Goal: Task Accomplishment & Management: Manage account settings

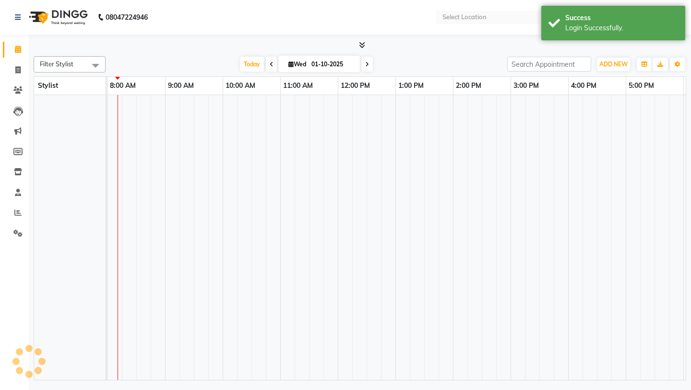
select select "en"
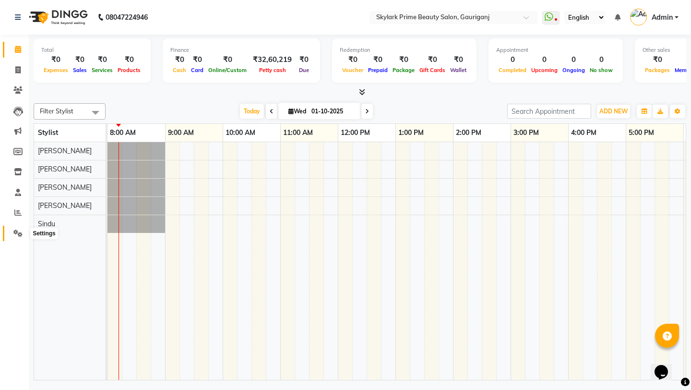
click at [19, 235] on icon at bounding box center [17, 232] width 9 height 7
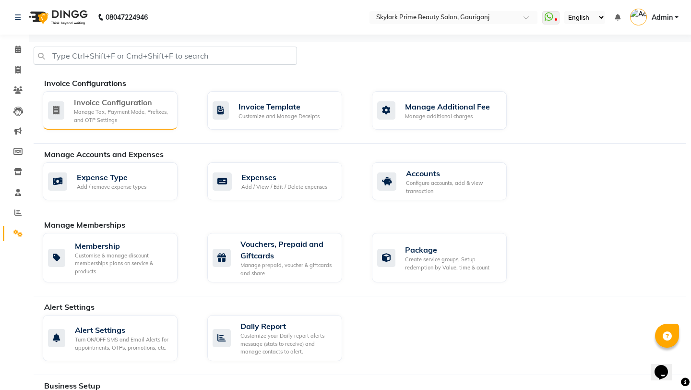
click at [148, 101] on div "Invoice Configuration" at bounding box center [122, 102] width 96 height 12
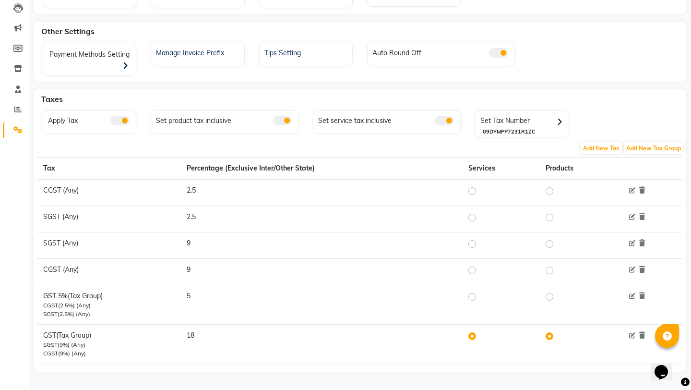
scroll to position [106, 0]
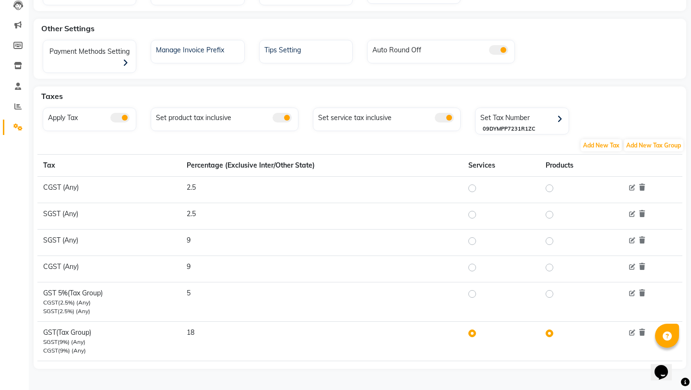
click at [480, 293] on label at bounding box center [480, 294] width 0 height 12
click at [473, 293] on input "radio" at bounding box center [473, 293] width 7 height 7
radio input "true"
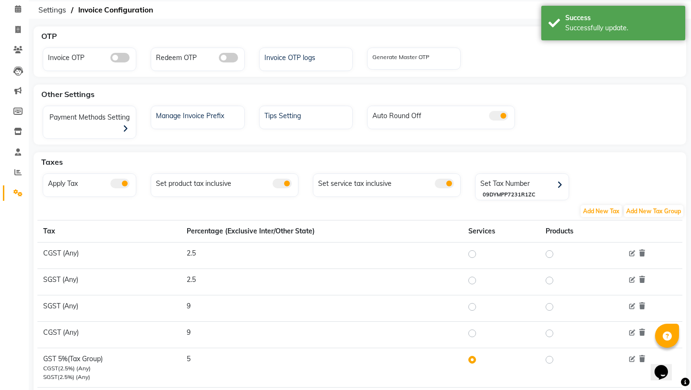
scroll to position [0, 0]
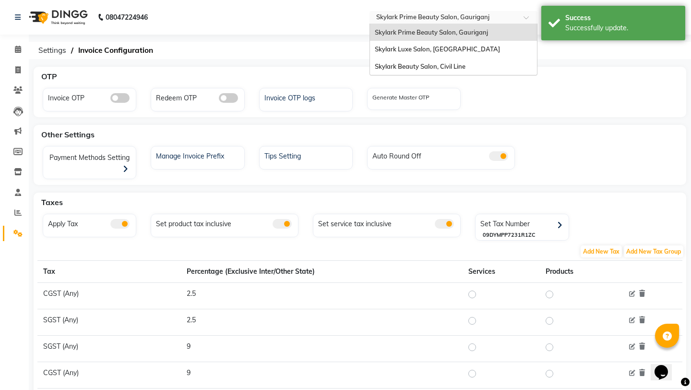
click at [464, 20] on input "text" at bounding box center [443, 18] width 139 height 10
click at [452, 44] on div "Skylark Luxe Salon, [GEOGRAPHIC_DATA]" at bounding box center [453, 49] width 167 height 17
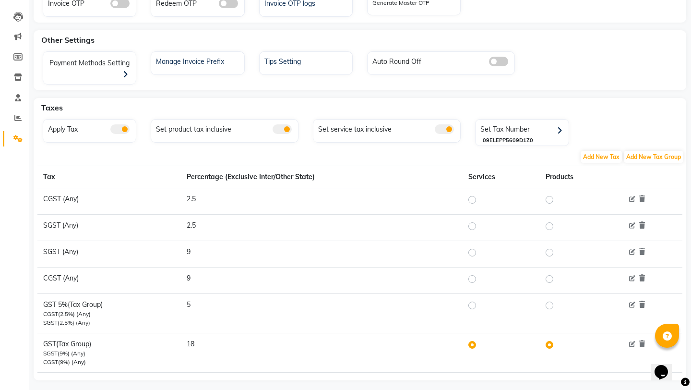
scroll to position [106, 0]
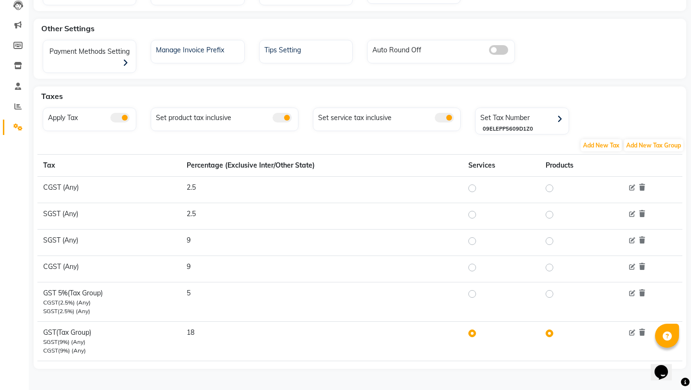
click at [480, 291] on label at bounding box center [480, 294] width 0 height 12
click at [474, 291] on input "radio" at bounding box center [473, 293] width 7 height 7
radio input "true"
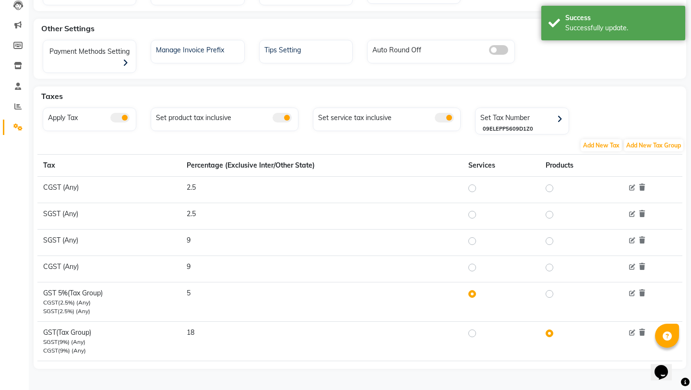
scroll to position [0, 0]
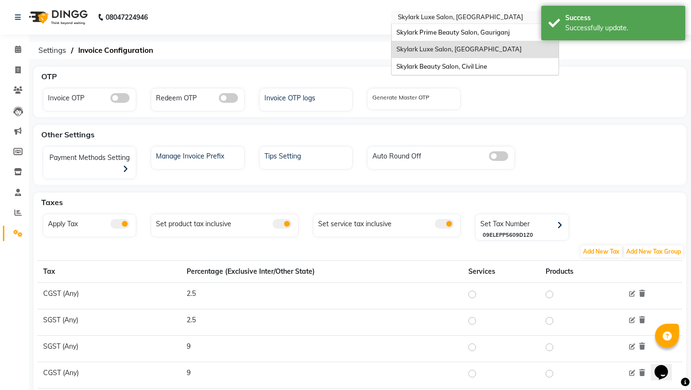
click at [452, 19] on input "text" at bounding box center [465, 18] width 139 height 10
click at [432, 66] on span "Skylark Beauty Salon, Civil Line" at bounding box center [441, 66] width 91 height 8
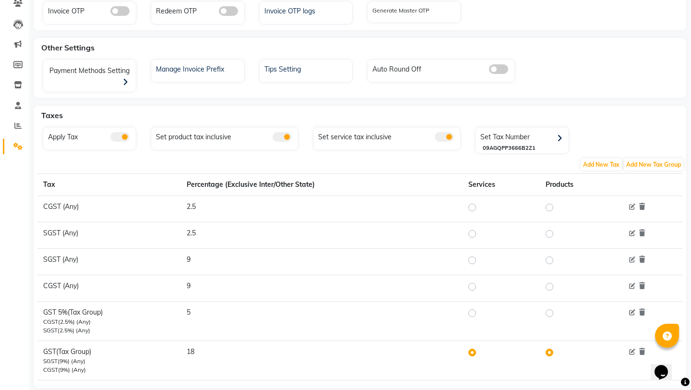
scroll to position [90, 0]
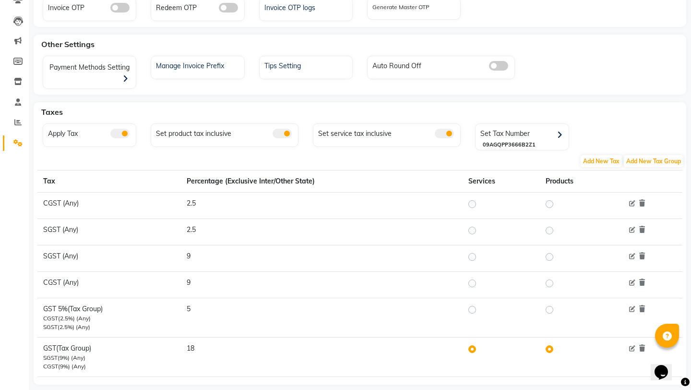
click at [480, 310] on label at bounding box center [480, 310] width 0 height 12
click at [475, 310] on input "radio" at bounding box center [473, 309] width 7 height 7
radio input "true"
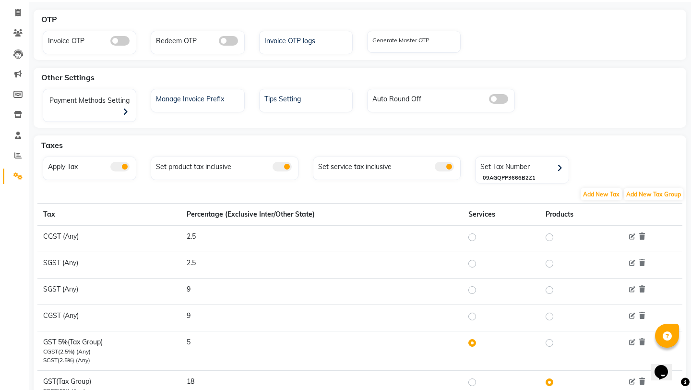
scroll to position [0, 0]
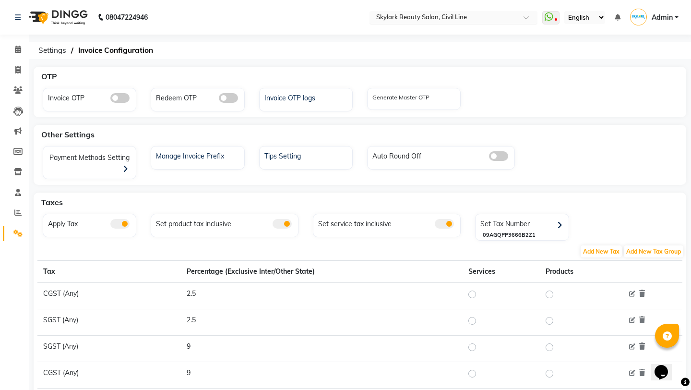
click at [429, 16] on input "text" at bounding box center [443, 18] width 139 height 10
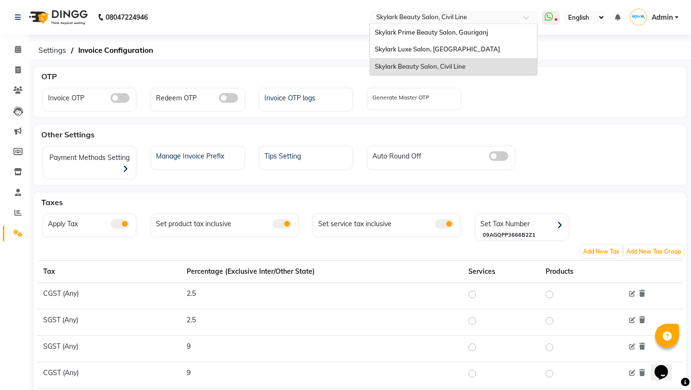
click at [426, 63] on span "Skylark Beauty Salon, Civil Line" at bounding box center [420, 66] width 91 height 8
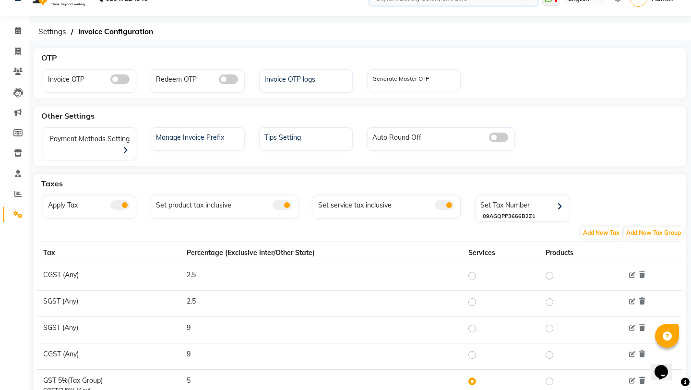
scroll to position [21, 0]
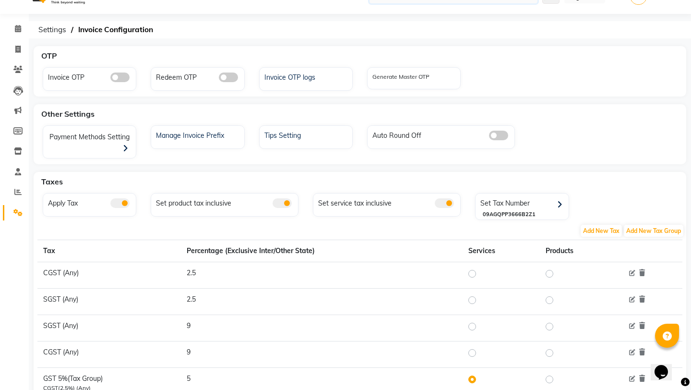
click at [427, 88] on div "Generate Master OTP" at bounding box center [414, 78] width 94 height 22
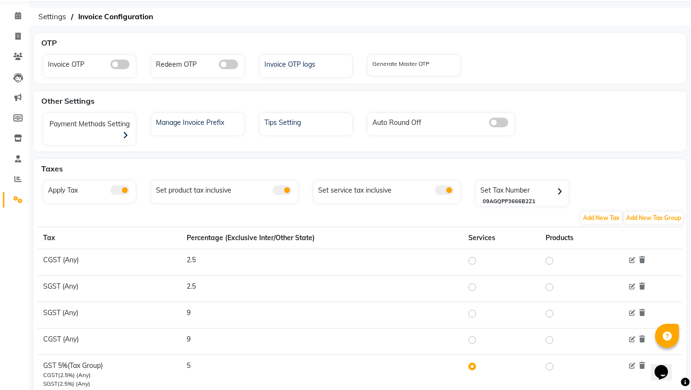
scroll to position [43, 0]
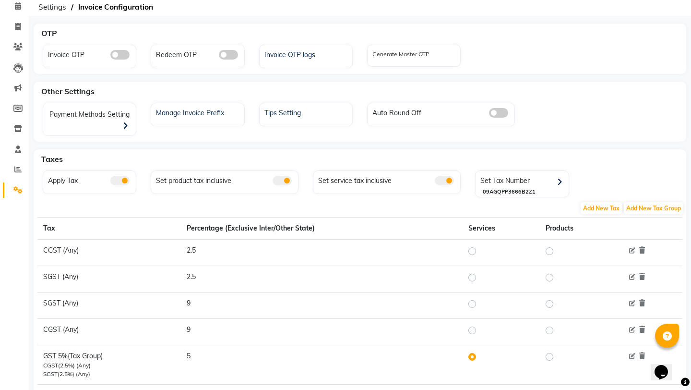
click at [427, 88] on div "Other Settings" at bounding box center [365, 91] width 656 height 19
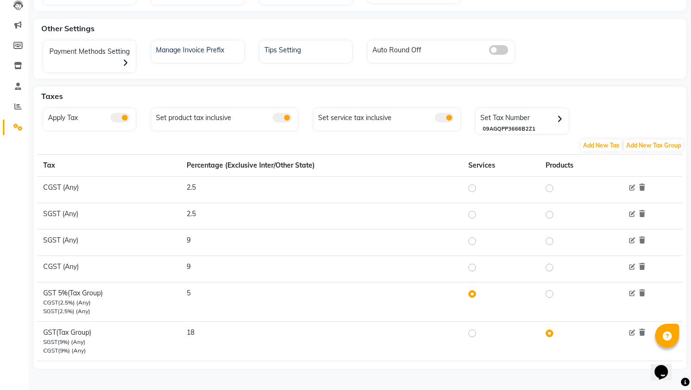
scroll to position [0, 0]
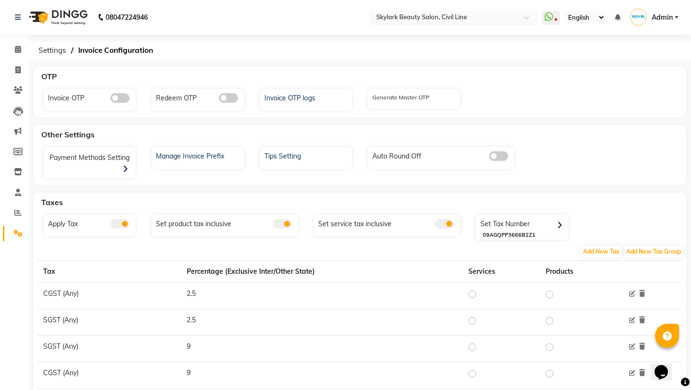
click at [472, 18] on input "text" at bounding box center [443, 18] width 139 height 10
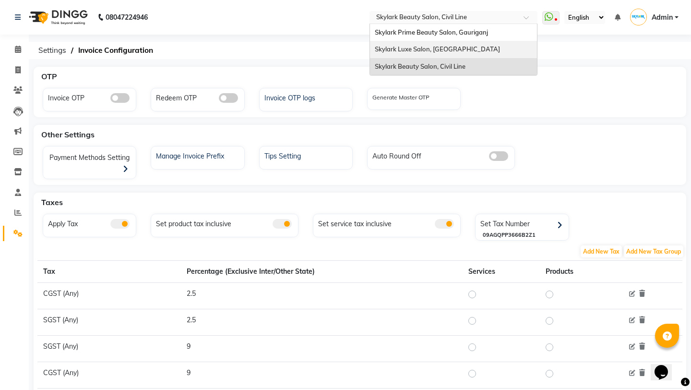
click at [445, 46] on span "Skylark Luxe Salon, [GEOGRAPHIC_DATA]" at bounding box center [437, 49] width 125 height 8
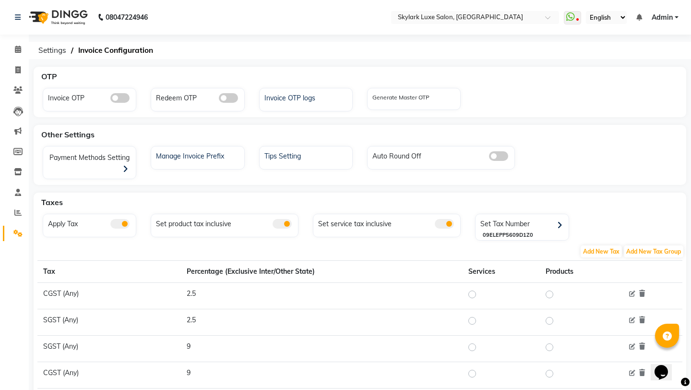
click at [478, 24] on nav "08047224946 Select Location × Skylark Luxe Salon, R S Mall WhatsApp Status ✕ St…" at bounding box center [345, 17] width 691 height 35
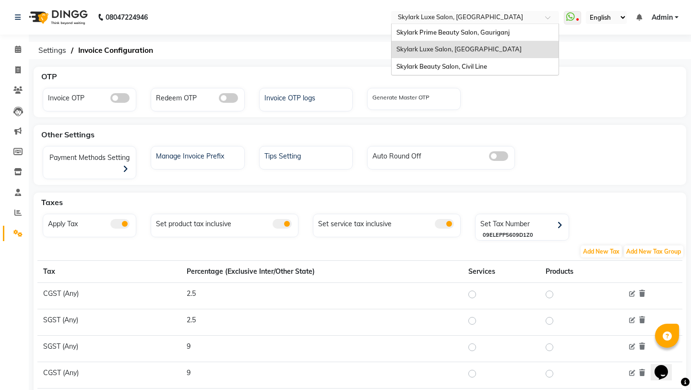
click at [478, 22] on input "text" at bounding box center [465, 18] width 139 height 10
click at [468, 31] on span "Skylark Prime Beauty Salon, Gauriganj" at bounding box center [452, 32] width 113 height 8
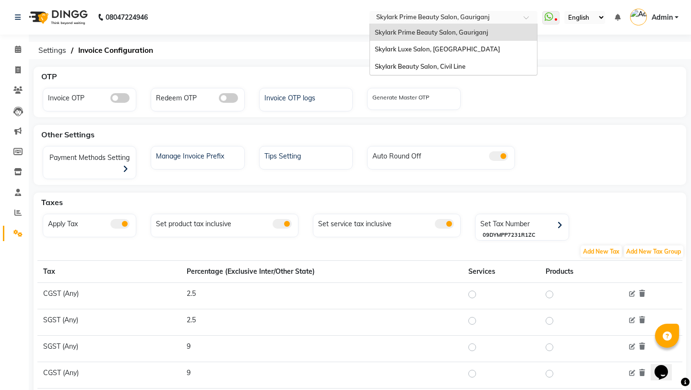
click at [469, 17] on input "text" at bounding box center [443, 18] width 139 height 10
click at [450, 49] on span "Skylark Luxe Salon, [GEOGRAPHIC_DATA]" at bounding box center [437, 49] width 125 height 8
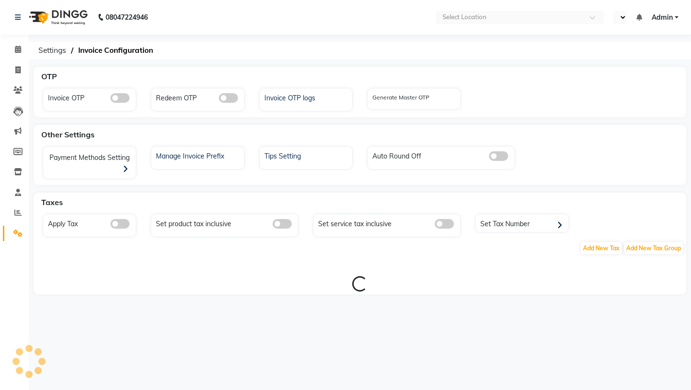
select select "en"
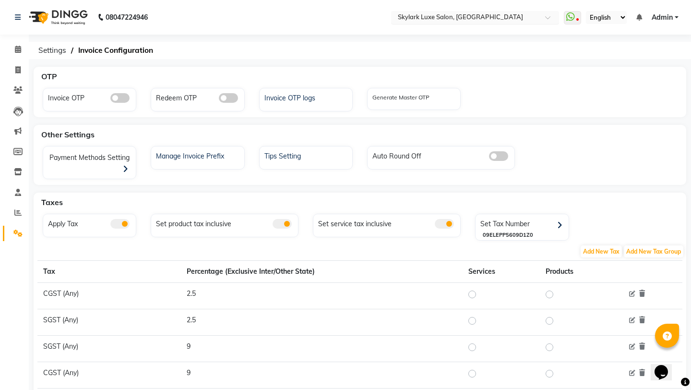
click at [445, 20] on input "text" at bounding box center [465, 18] width 139 height 10
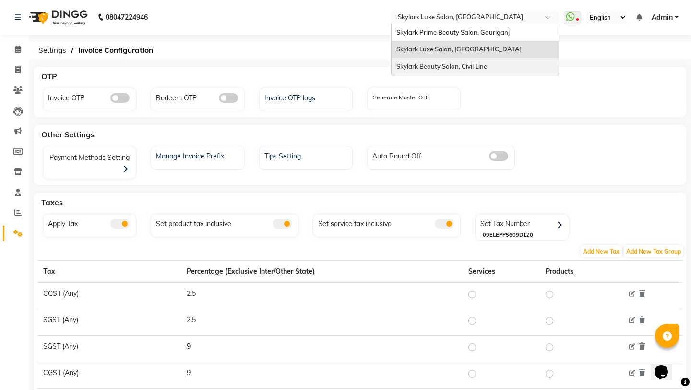
click at [419, 61] on div "Skylark Beauty Salon, Civil Line" at bounding box center [475, 66] width 167 height 17
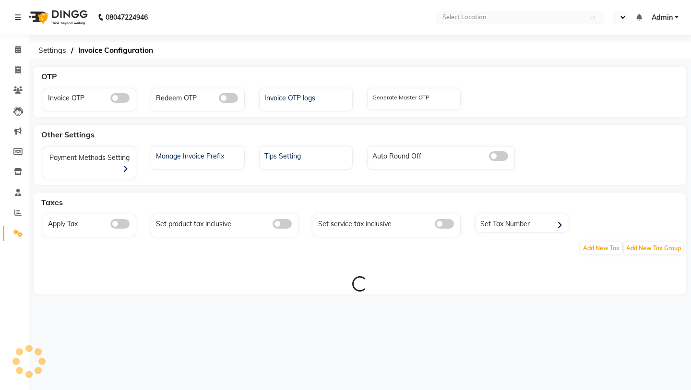
select select "en"
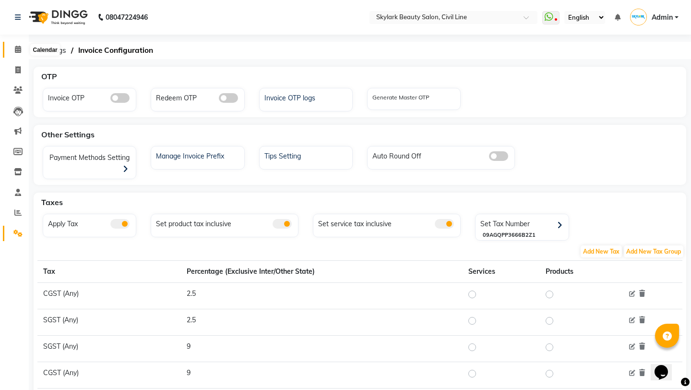
click at [19, 53] on icon at bounding box center [18, 49] width 6 height 7
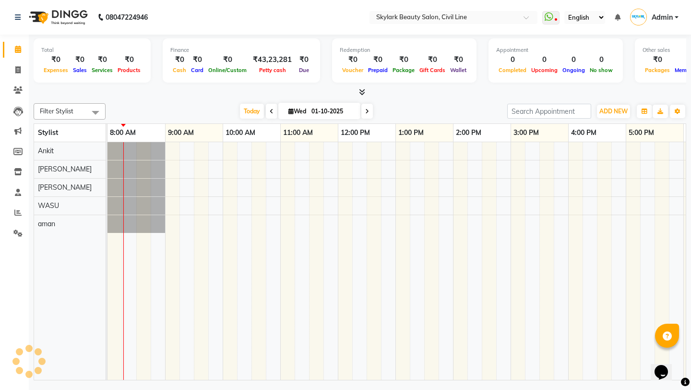
click at [365, 91] on icon at bounding box center [362, 91] width 6 height 7
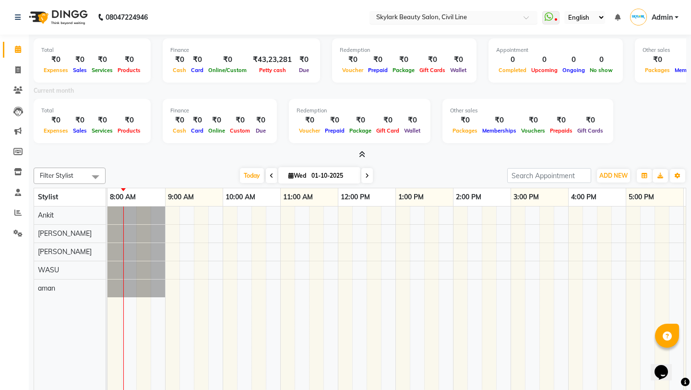
click at [436, 16] on input "text" at bounding box center [443, 18] width 139 height 10
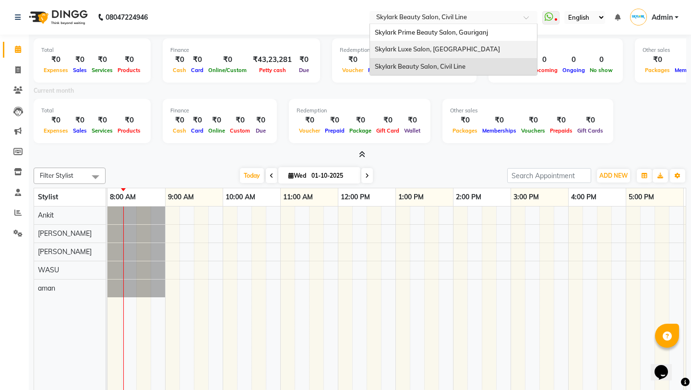
click at [416, 51] on span "Skylark Luxe Salon, [GEOGRAPHIC_DATA]" at bounding box center [437, 49] width 125 height 8
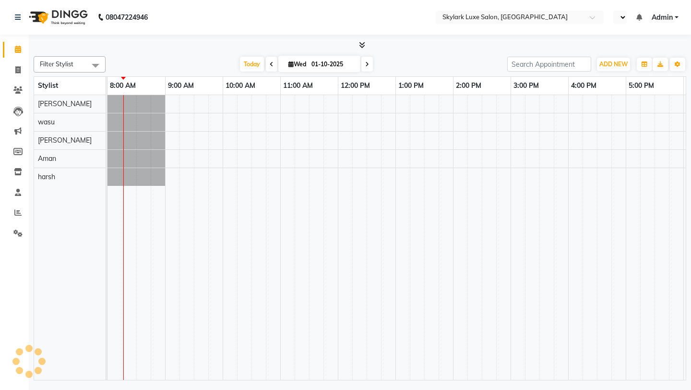
select select "en"
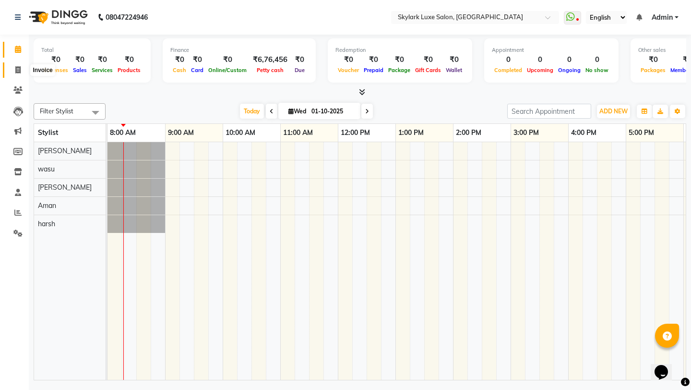
click at [19, 73] on icon at bounding box center [17, 69] width 5 height 7
select select "service"
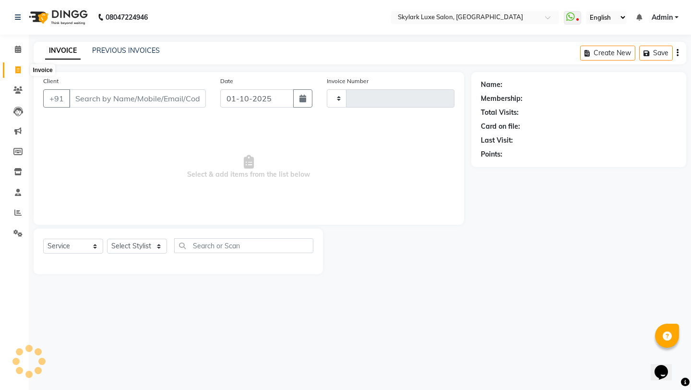
type input "0700"
select select "8191"
click at [135, 49] on link "PREVIOUS INVOICES" at bounding box center [126, 50] width 68 height 9
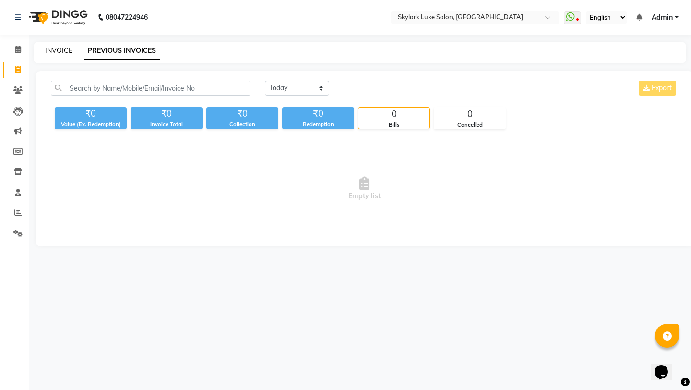
click at [47, 51] on link "INVOICE" at bounding box center [58, 50] width 27 height 9
select select "service"
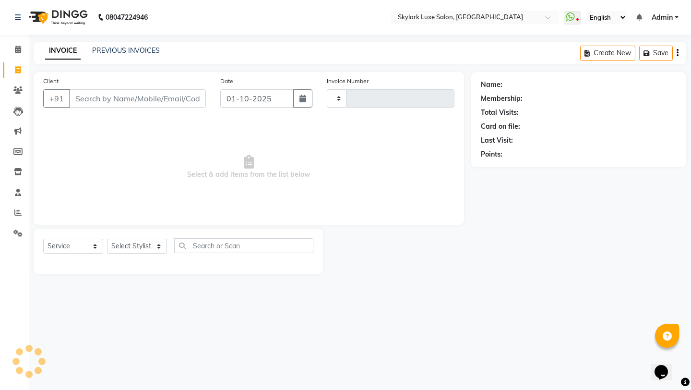
type input "0700"
select select "8191"
click at [20, 50] on icon at bounding box center [18, 49] width 6 height 7
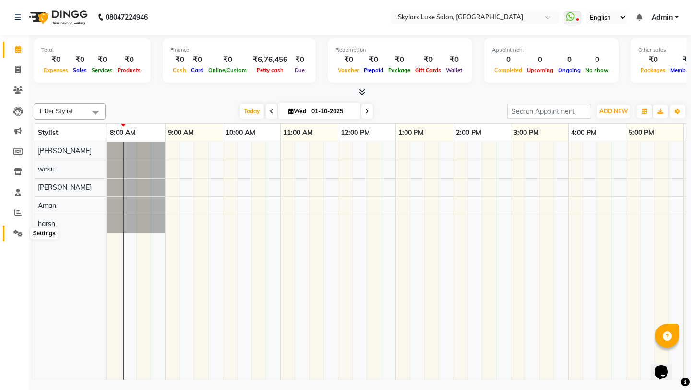
click at [18, 230] on icon at bounding box center [17, 232] width 9 height 7
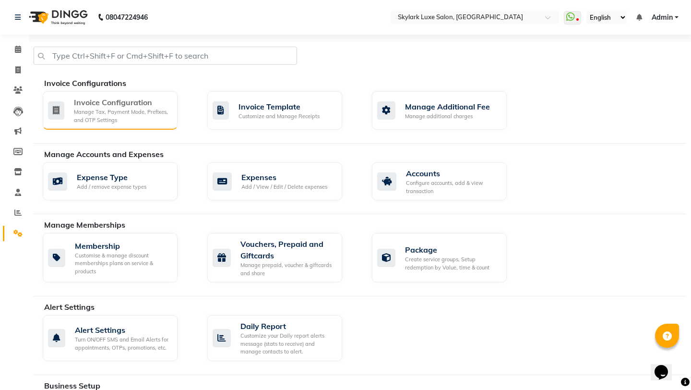
click at [129, 96] on div "Invoice Configuration" at bounding box center [122, 102] width 96 height 12
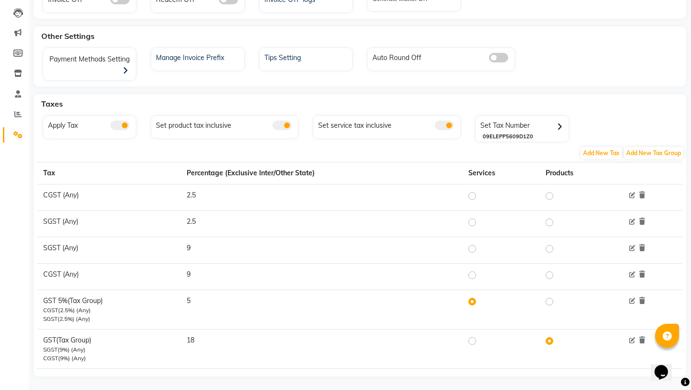
scroll to position [99, 0]
